Goal: Check status: Check status

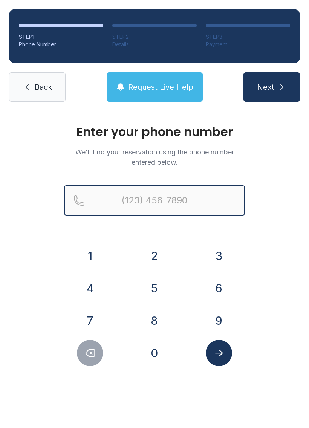
click at [186, 209] on input "Reservation phone number" at bounding box center [154, 200] width 181 height 30
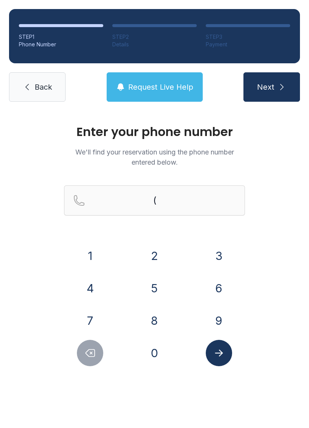
click at [89, 285] on button "4" at bounding box center [90, 288] width 26 height 26
click at [161, 358] on button "0" at bounding box center [154, 353] width 26 height 26
click at [91, 314] on button "7" at bounding box center [90, 321] width 26 height 26
click at [89, 292] on button "4" at bounding box center [90, 288] width 26 height 26
click at [218, 249] on button "3" at bounding box center [219, 256] width 26 height 26
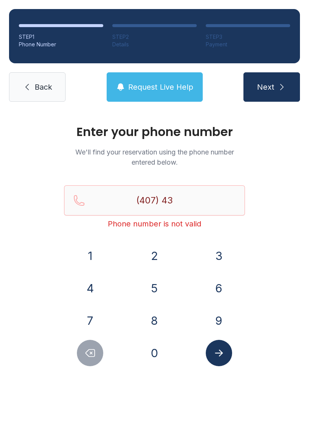
click at [225, 249] on button "3" at bounding box center [219, 256] width 26 height 26
click at [159, 328] on button "8" at bounding box center [154, 321] width 26 height 26
click at [227, 257] on button "3" at bounding box center [219, 256] width 26 height 26
click at [87, 301] on button "4" at bounding box center [90, 288] width 26 height 26
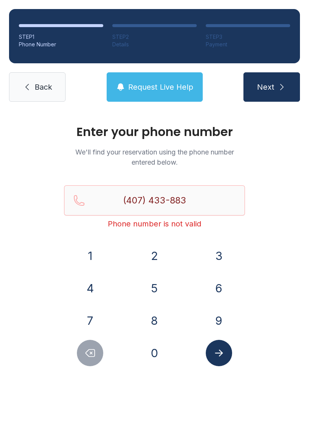
type input "[PHONE_NUMBER]"
click at [226, 352] on button "Submit lookup form" at bounding box center [219, 353] width 26 height 26
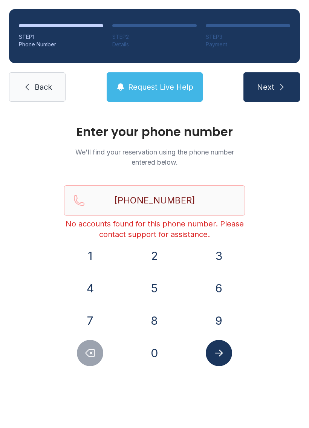
click at [36, 90] on span "Back" at bounding box center [43, 87] width 17 height 11
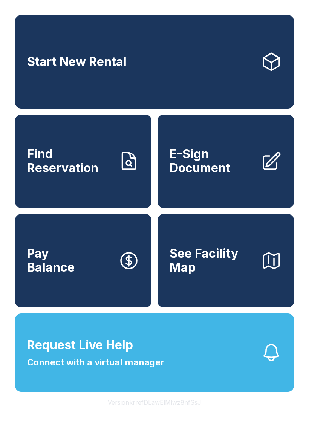
click at [130, 169] on icon at bounding box center [129, 161] width 13 height 17
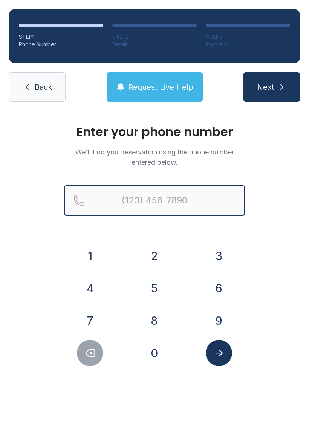
click at [188, 195] on input "Reservation phone number" at bounding box center [154, 200] width 181 height 30
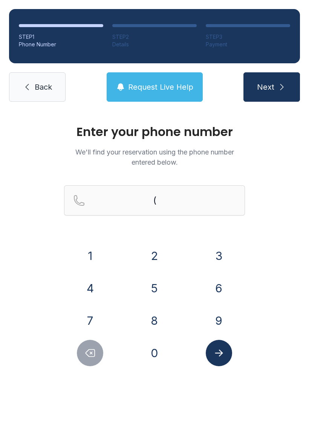
click at [99, 282] on button "4" at bounding box center [90, 288] width 26 height 26
click at [162, 352] on button "0" at bounding box center [154, 353] width 26 height 26
click at [97, 312] on button "7" at bounding box center [90, 321] width 26 height 26
click at [92, 287] on button "4" at bounding box center [90, 288] width 26 height 26
click at [216, 259] on button "3" at bounding box center [219, 256] width 26 height 26
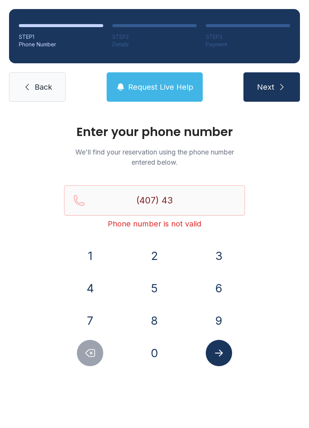
click at [224, 260] on button "3" at bounding box center [219, 256] width 26 height 26
click at [149, 325] on button "8" at bounding box center [154, 321] width 26 height 26
click at [153, 323] on button "8" at bounding box center [154, 321] width 26 height 26
click at [224, 258] on button "3" at bounding box center [219, 256] width 26 height 26
click at [93, 297] on button "4" at bounding box center [90, 288] width 26 height 26
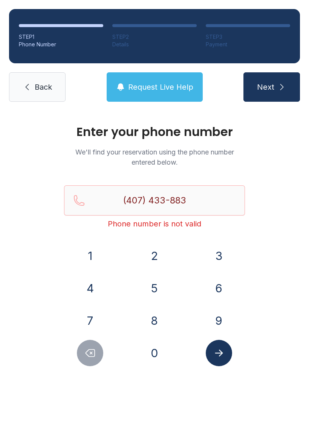
type input "[PHONE_NUMBER]"
click at [230, 355] on button "Submit lookup form" at bounding box center [219, 353] width 26 height 26
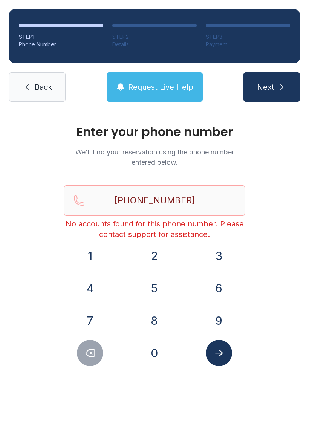
click at [275, 89] on button "Next" at bounding box center [271, 86] width 57 height 29
click at [43, 80] on link "Back" at bounding box center [37, 86] width 57 height 29
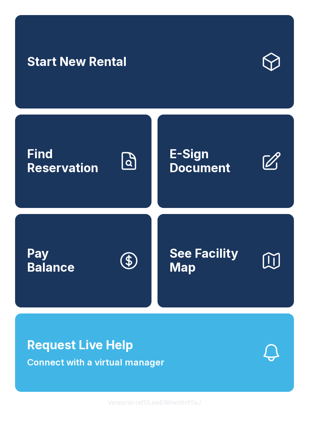
click at [159, 369] on span "Request Live Help Connect with a virtual manager" at bounding box center [95, 352] width 137 height 33
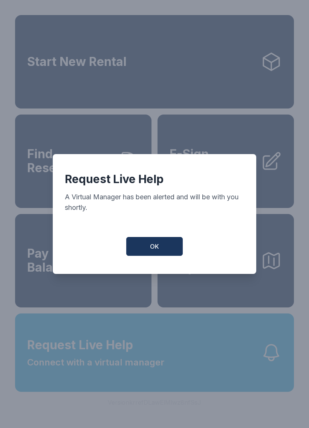
click at [170, 249] on button "OK" at bounding box center [154, 246] width 57 height 19
